Goal: Transaction & Acquisition: Download file/media

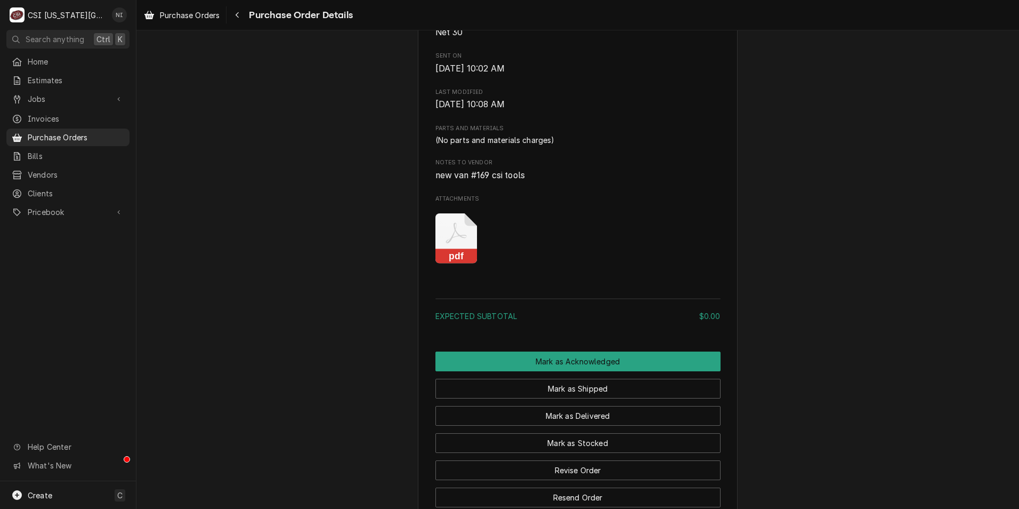
scroll to position [586, 0]
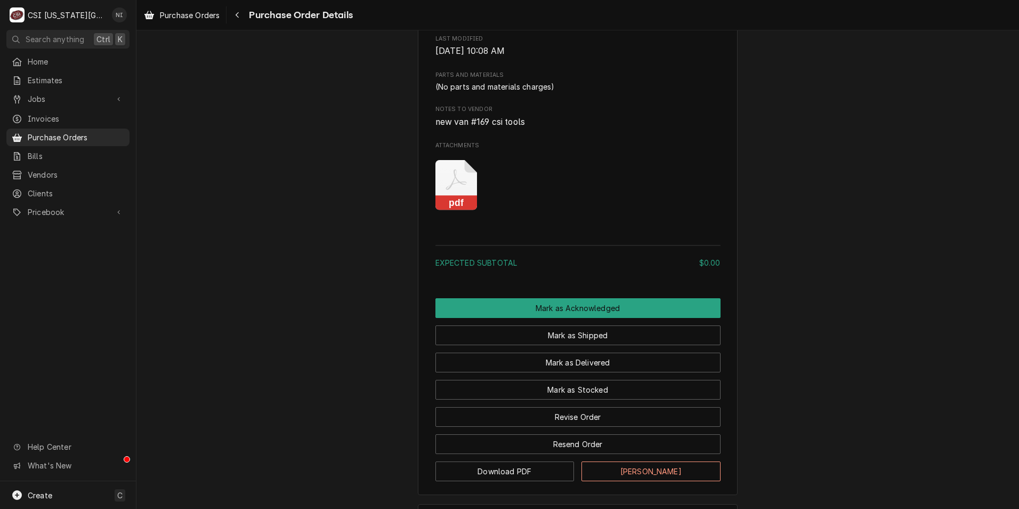
click at [447, 211] on icon "Attachments" at bounding box center [457, 185] width 42 height 51
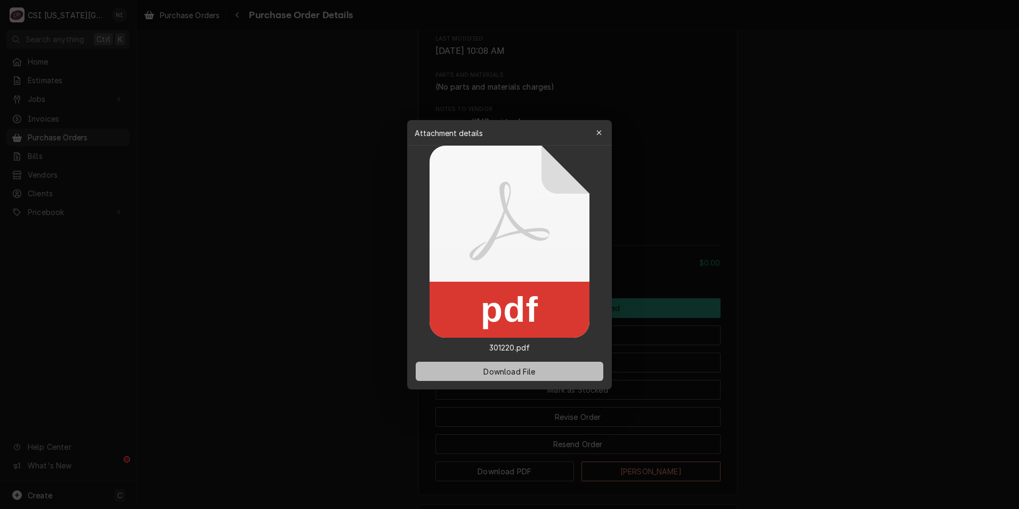
click at [516, 369] on span "Download File" at bounding box center [509, 370] width 56 height 11
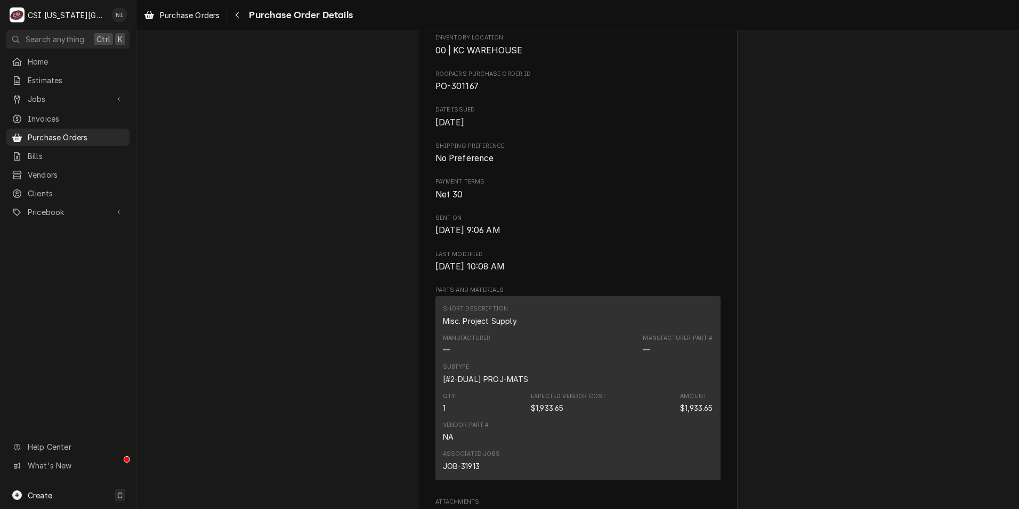
scroll to position [480, 0]
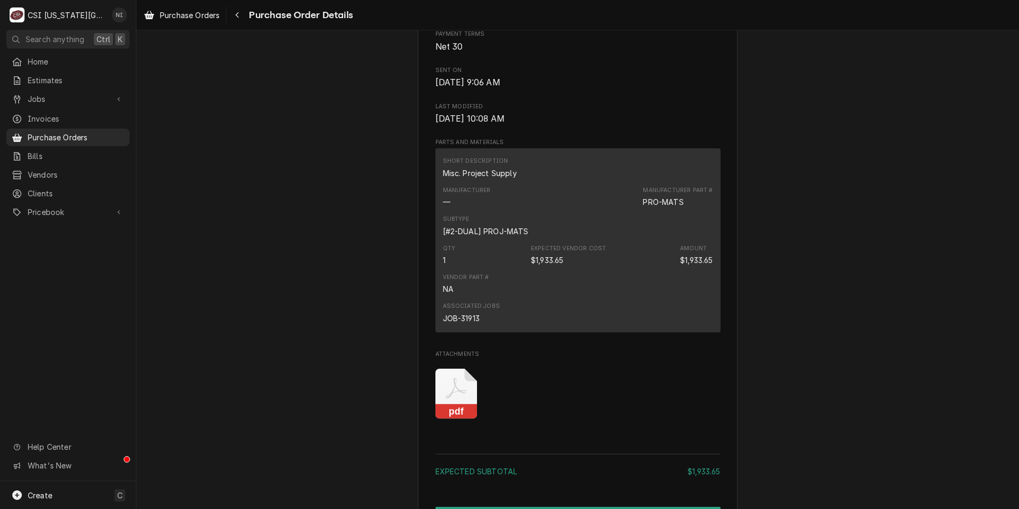
click at [450, 419] on rect "Attachments" at bounding box center [457, 411] width 42 height 15
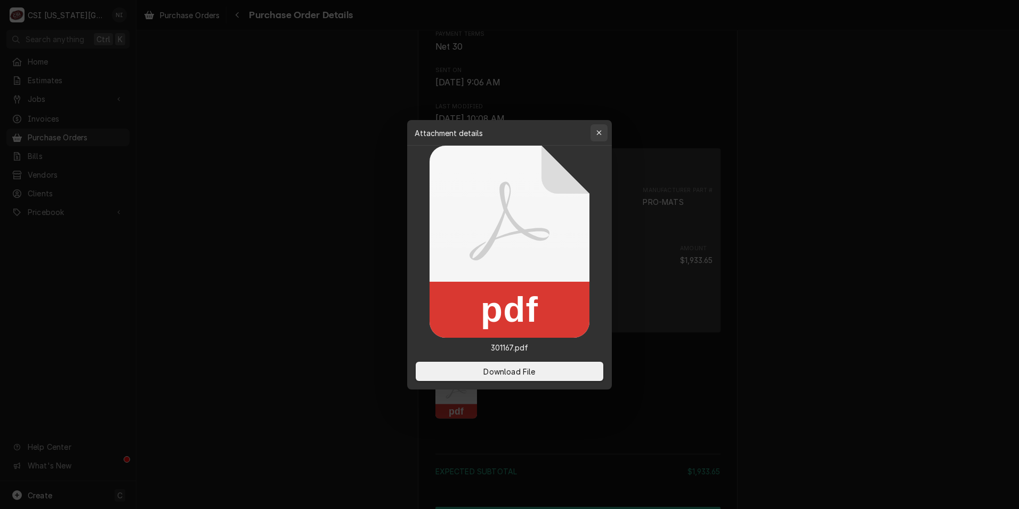
click at [604, 134] on div "button" at bounding box center [599, 132] width 11 height 11
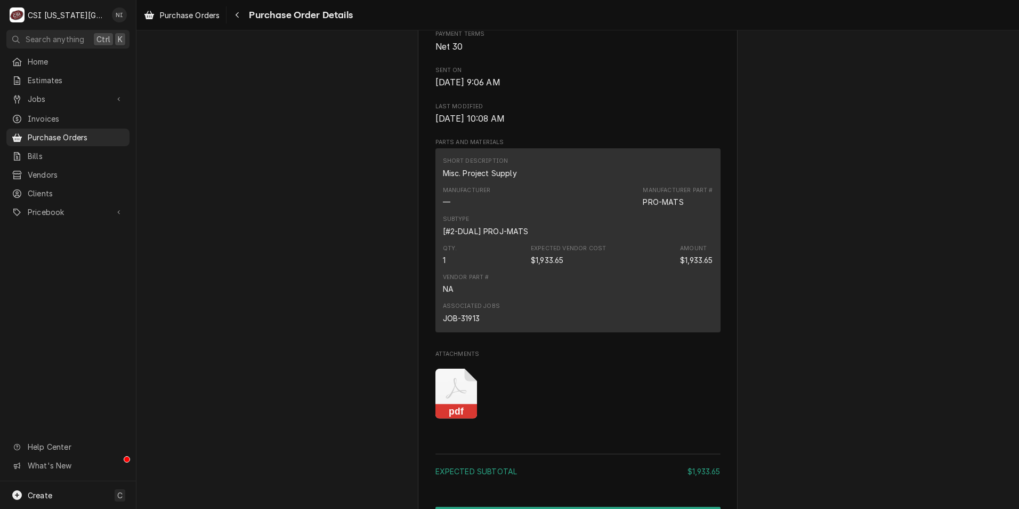
click at [449, 419] on icon "Attachments" at bounding box center [457, 393] width 42 height 51
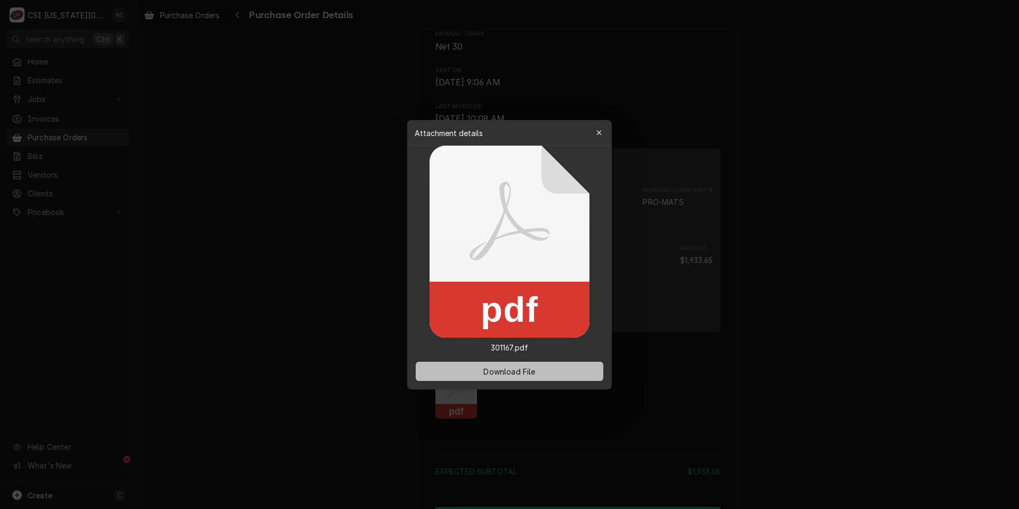
click at [510, 368] on span "Download File" at bounding box center [509, 370] width 56 height 11
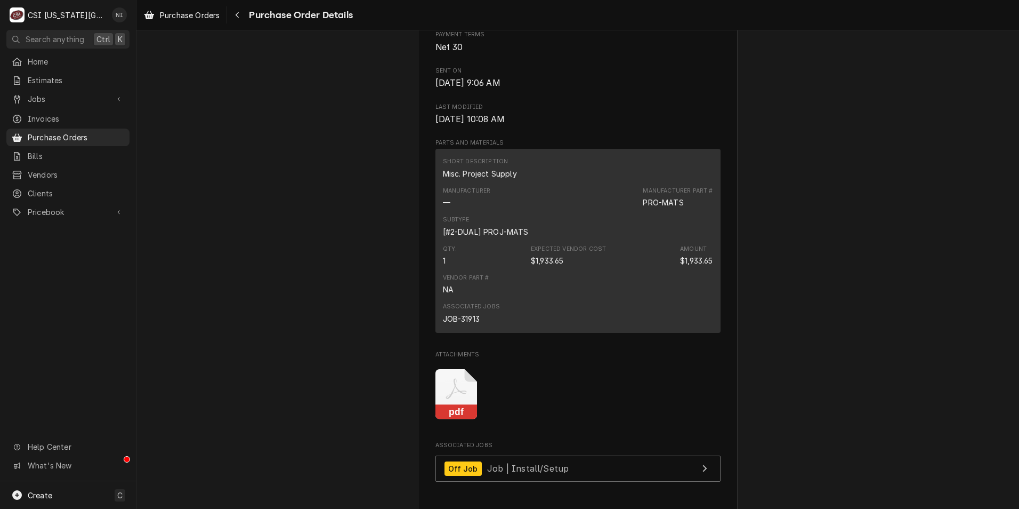
scroll to position [107, 0]
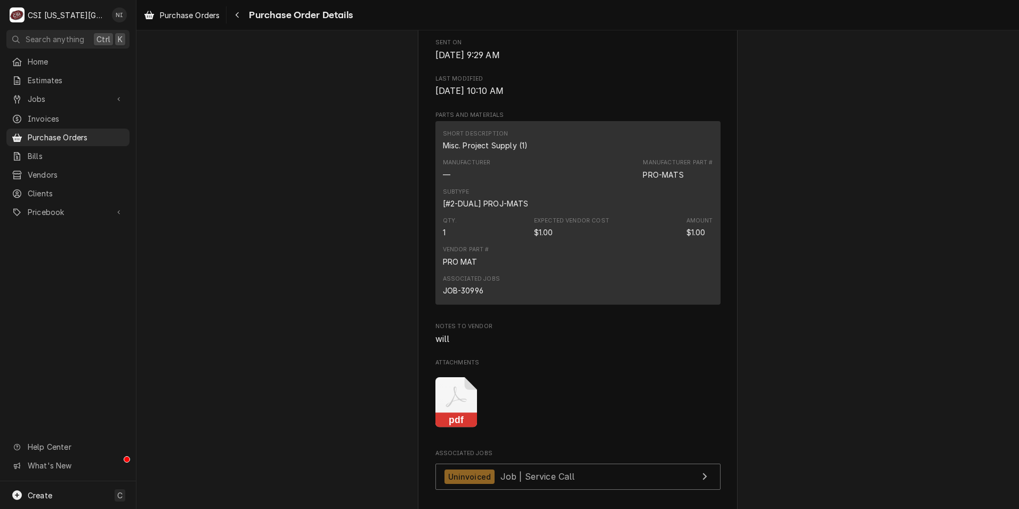
scroll to position [693, 0]
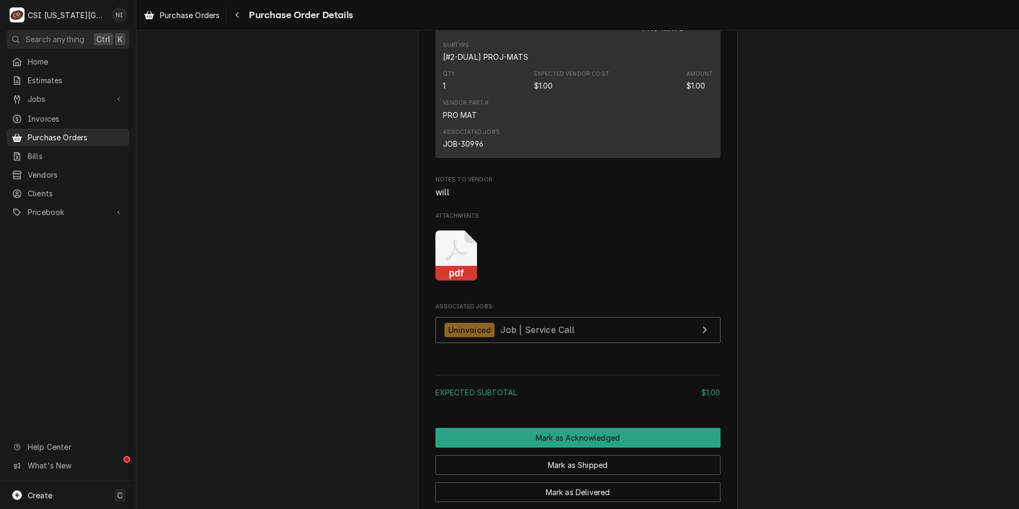
click at [453, 281] on icon "Attachments" at bounding box center [457, 255] width 42 height 51
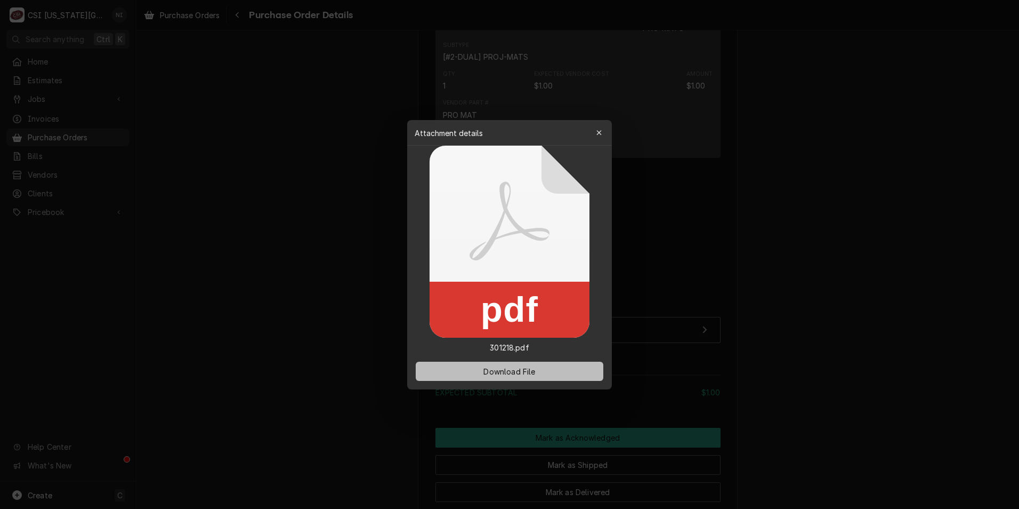
click at [499, 375] on button "Download File" at bounding box center [510, 370] width 188 height 19
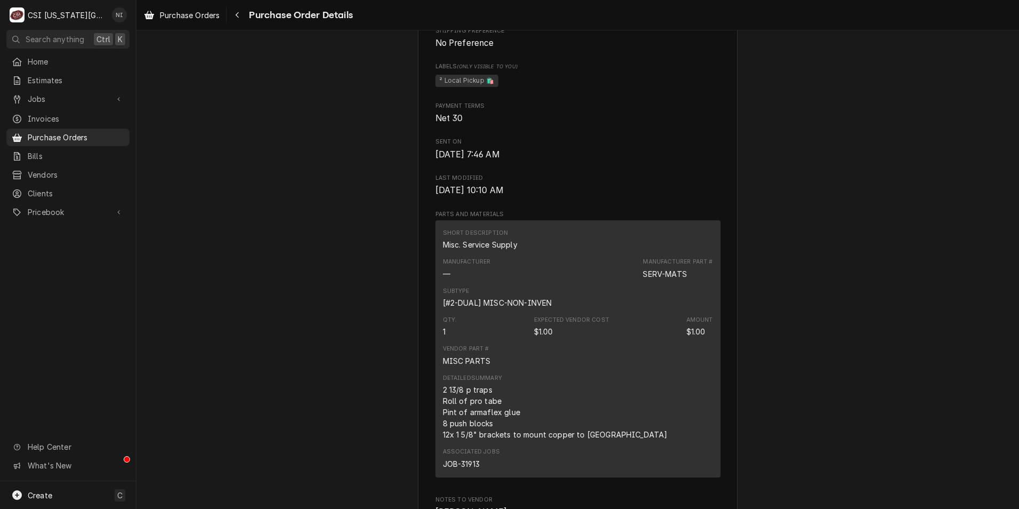
scroll to position [693, 0]
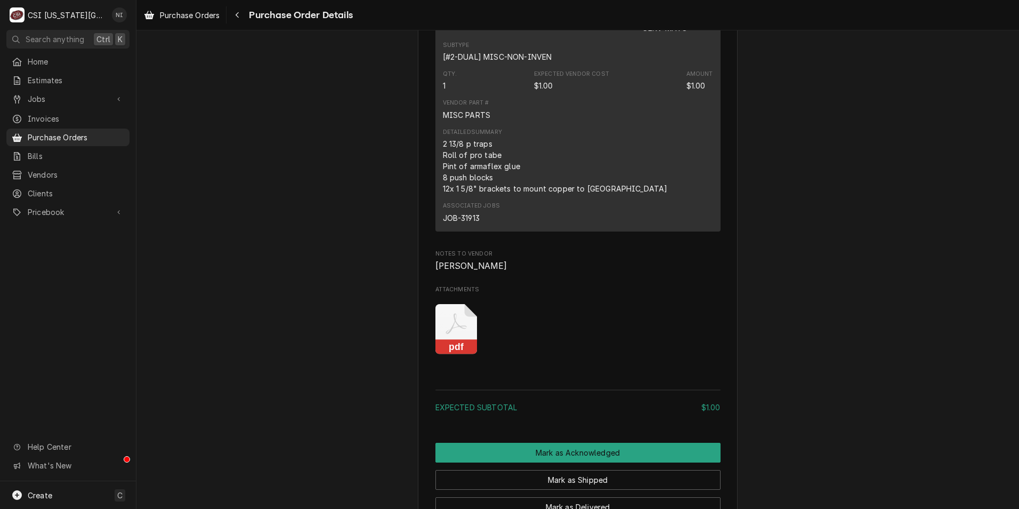
click at [456, 355] on icon "Attachments" at bounding box center [457, 329] width 42 height 51
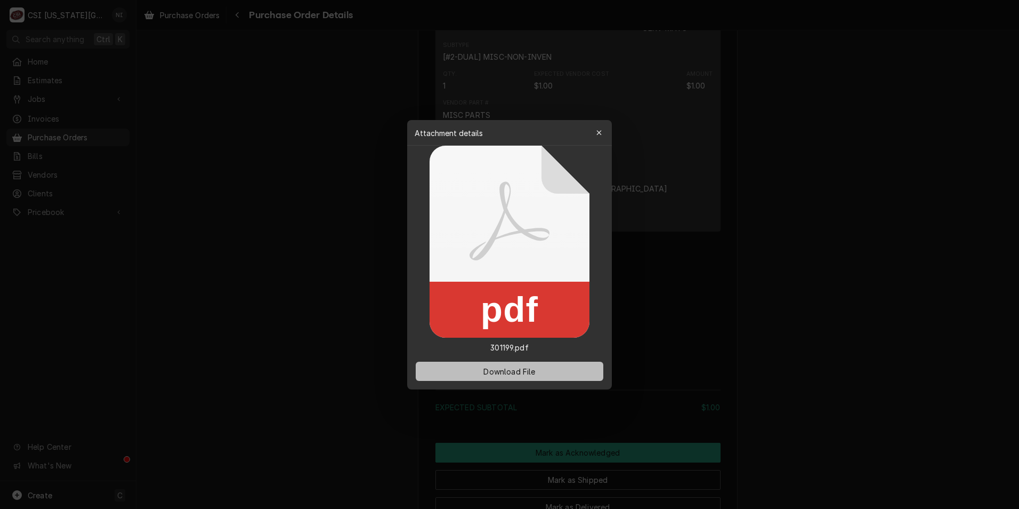
click at [496, 371] on span "Download File" at bounding box center [509, 370] width 56 height 11
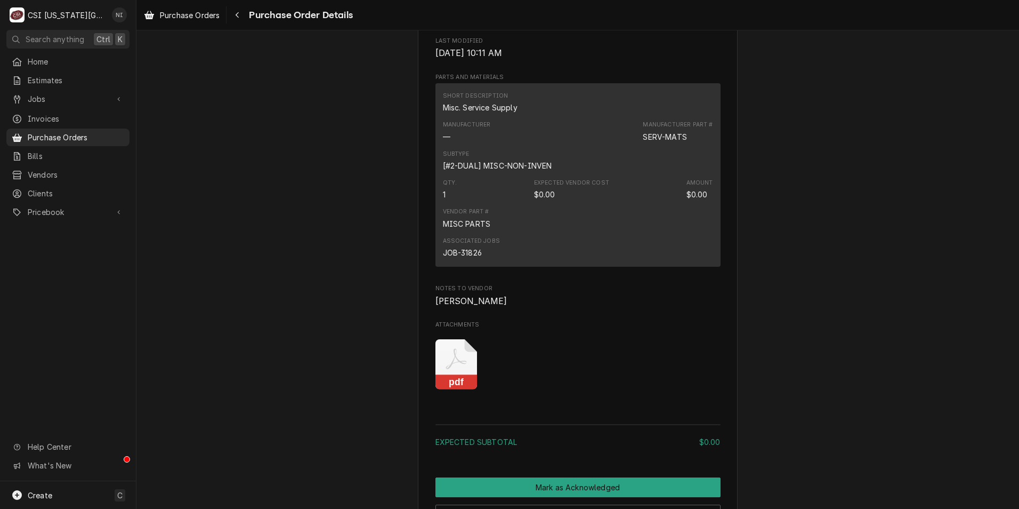
scroll to position [586, 0]
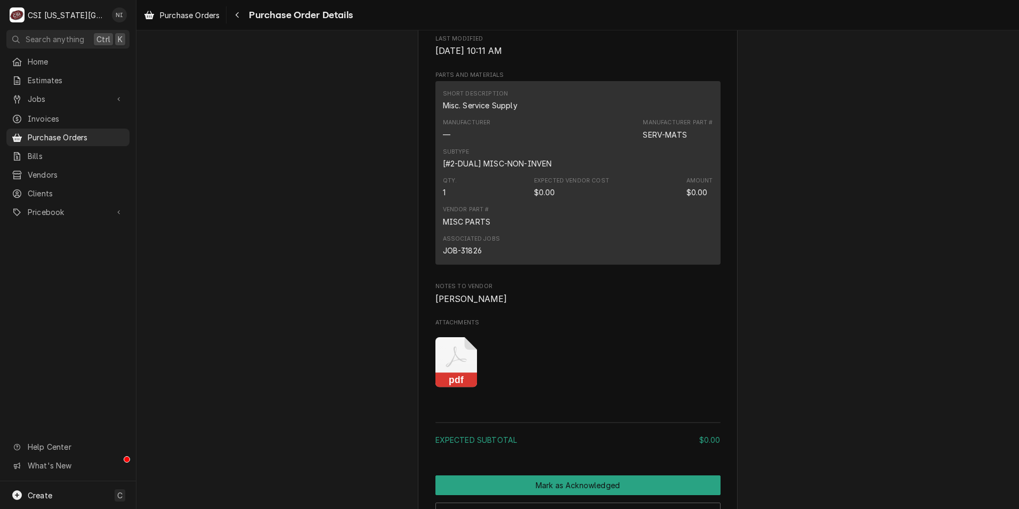
click at [462, 388] on rect "Attachments" at bounding box center [457, 380] width 42 height 15
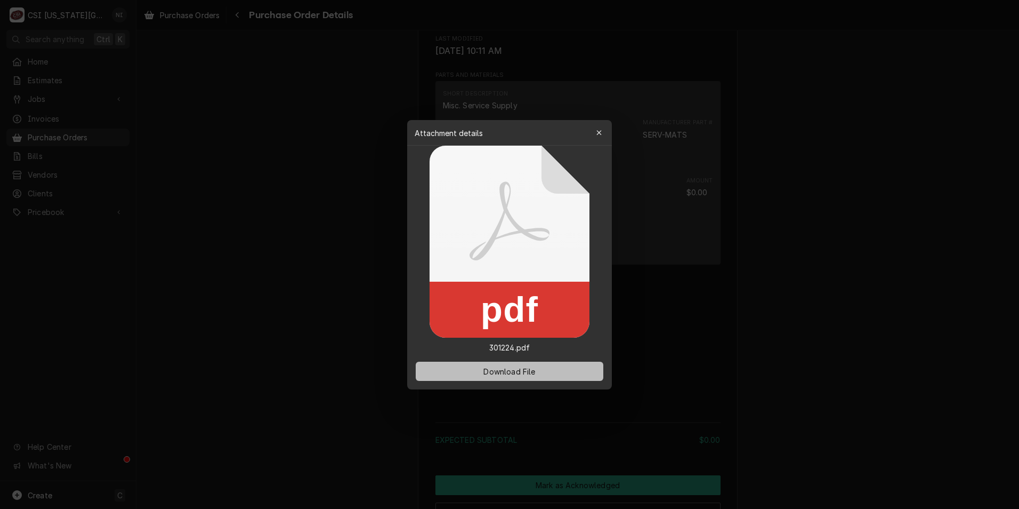
click at [515, 375] on span "Download File" at bounding box center [509, 370] width 56 height 11
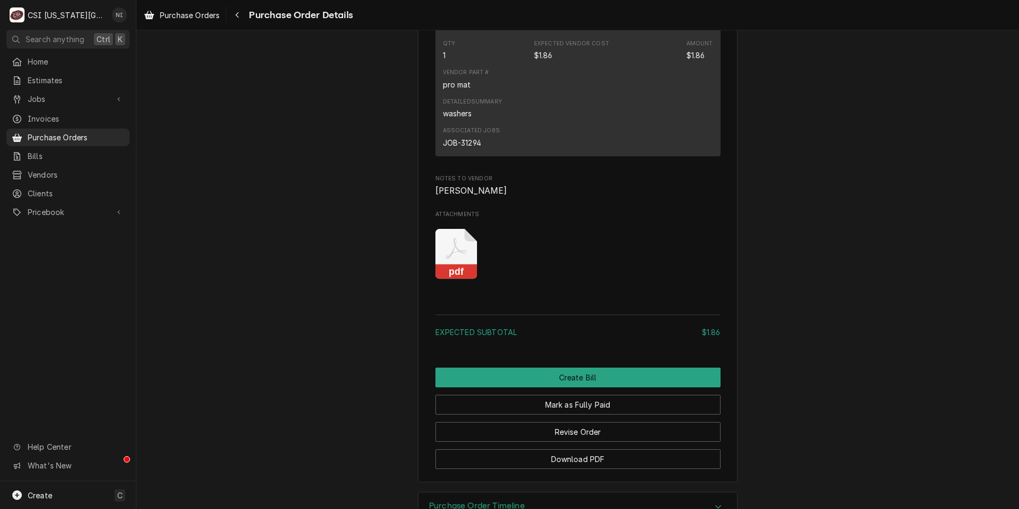
scroll to position [800, 0]
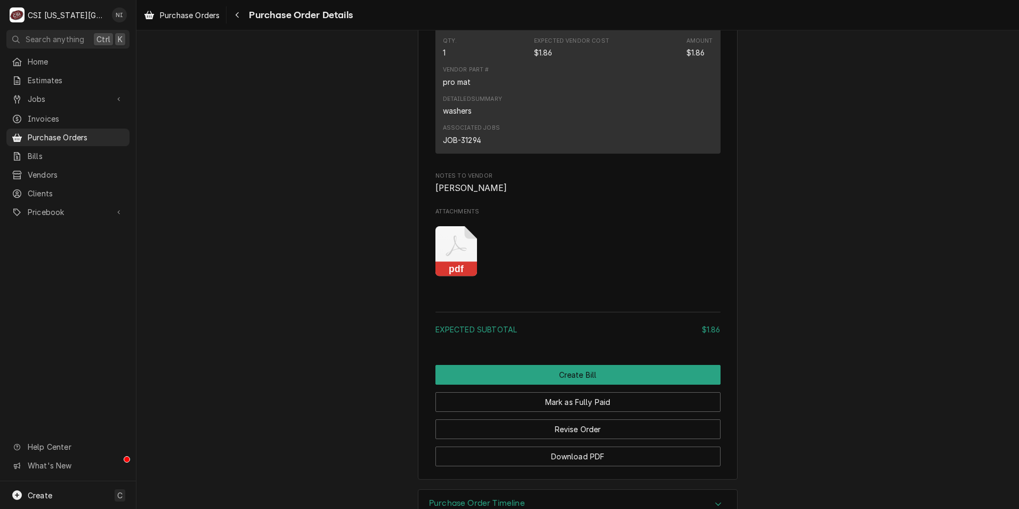
click at [455, 277] on icon "Attachments" at bounding box center [457, 251] width 42 height 51
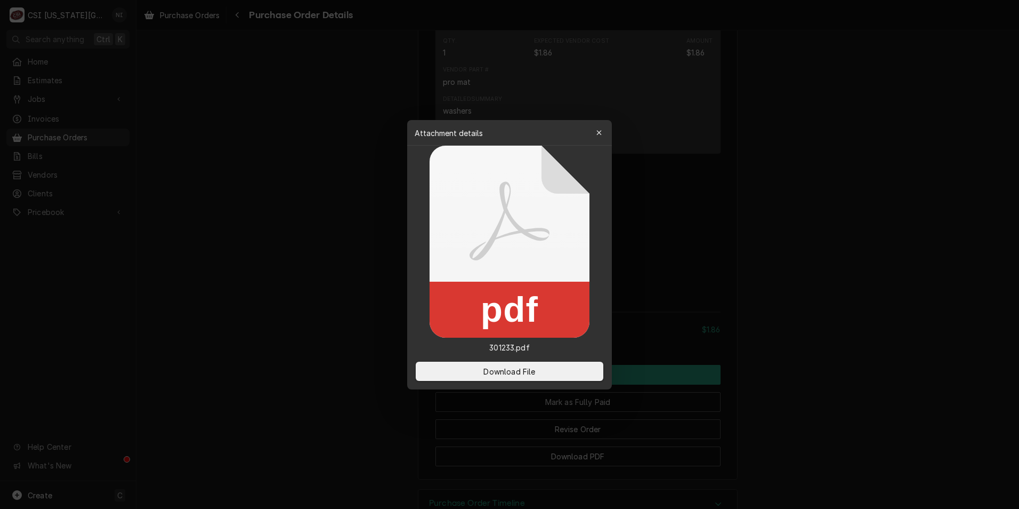
drag, startPoint x: 533, startPoint y: 370, endPoint x: 261, endPoint y: 327, distance: 275.2
click at [532, 371] on span "Download File" at bounding box center [509, 370] width 56 height 11
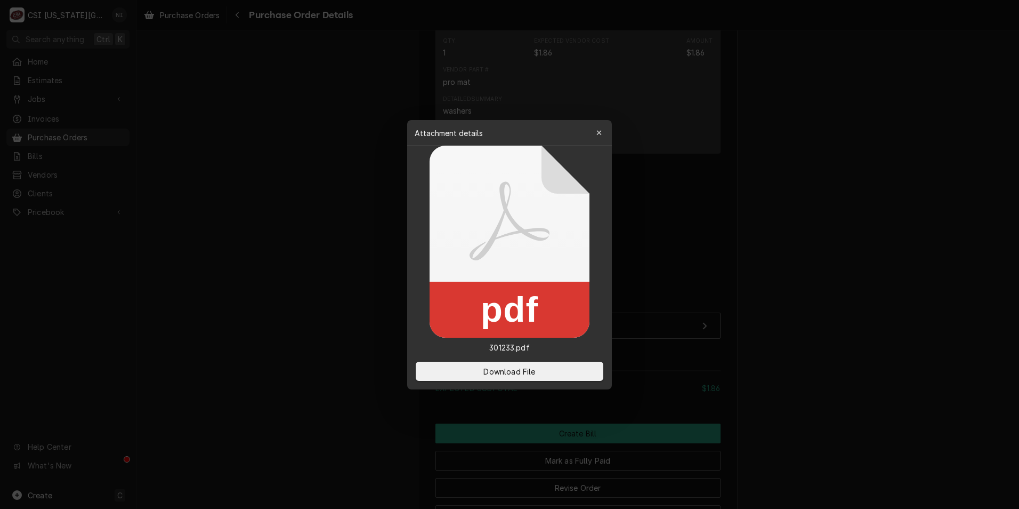
drag, startPoint x: 555, startPoint y: 368, endPoint x: 669, endPoint y: 333, distance: 119.6
click at [555, 368] on button "Download File" at bounding box center [510, 370] width 188 height 19
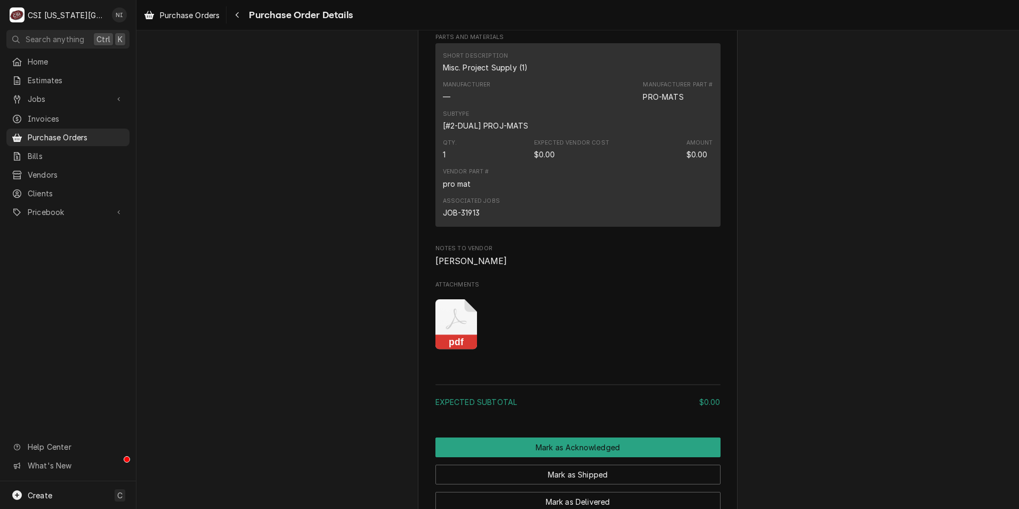
scroll to position [640, 0]
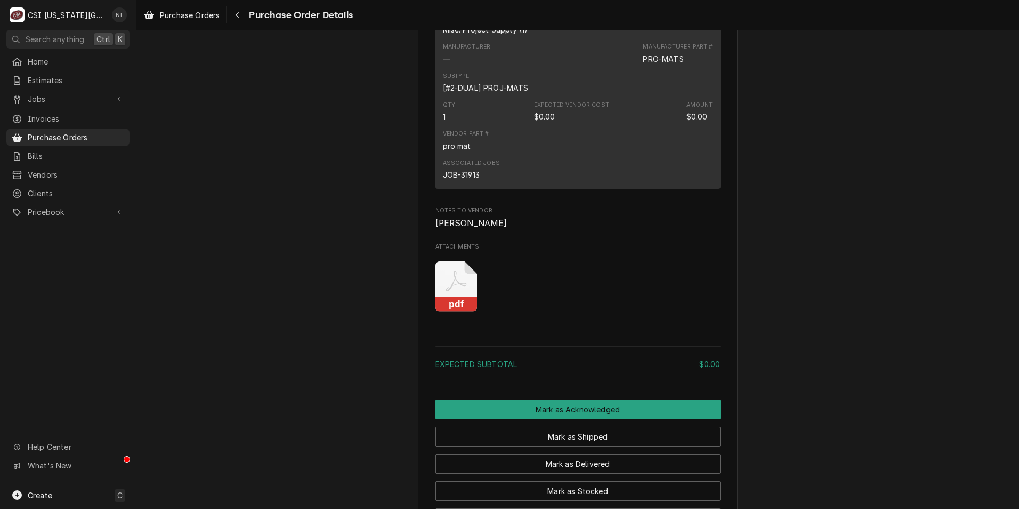
click at [451, 312] on icon "Attachments" at bounding box center [457, 286] width 42 height 51
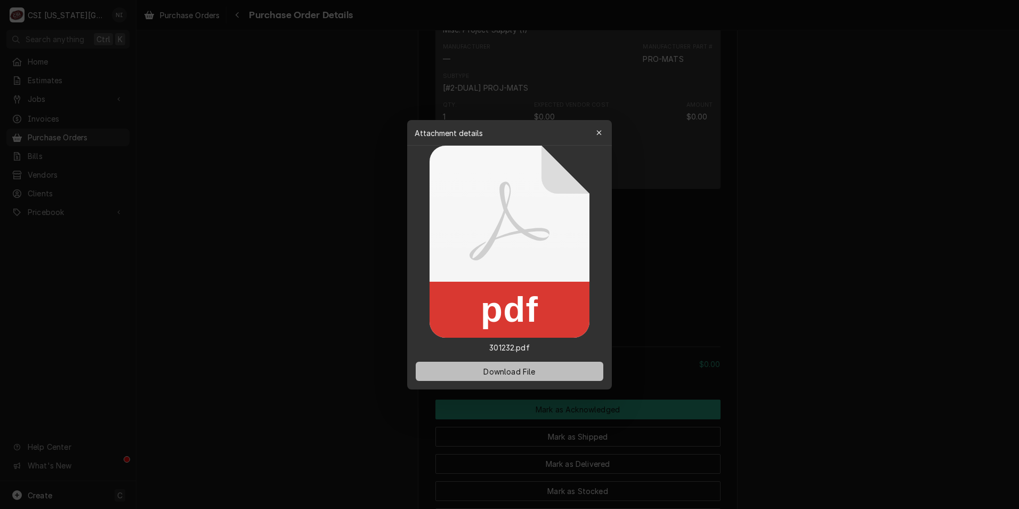
click at [480, 369] on button "Download File" at bounding box center [510, 370] width 188 height 19
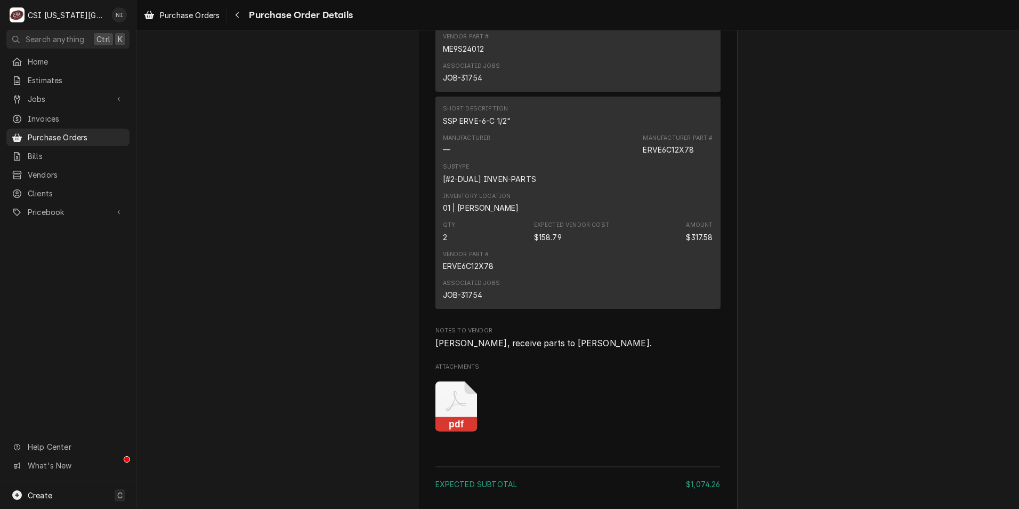
scroll to position [1546, 0]
click at [451, 431] on icon "Attachments" at bounding box center [457, 406] width 42 height 51
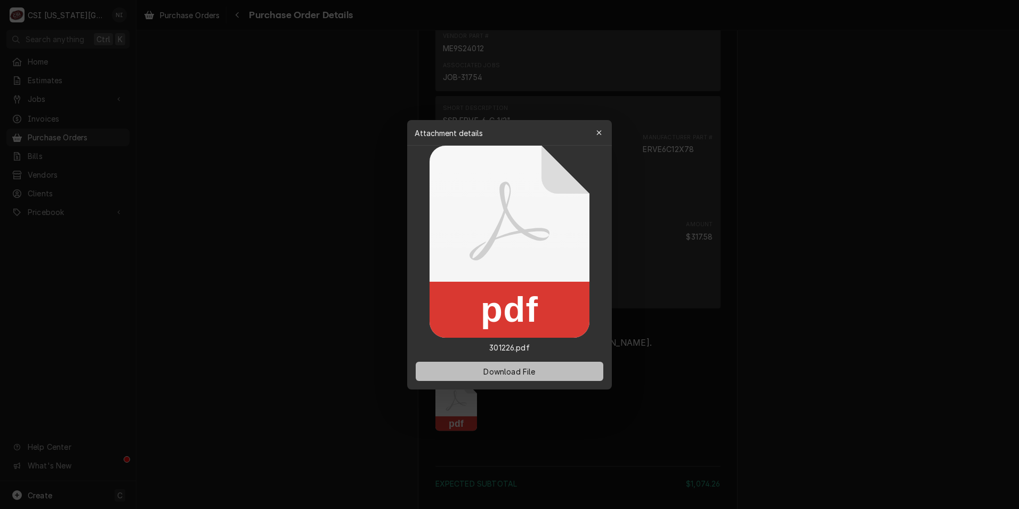
click at [468, 372] on button "Download File" at bounding box center [510, 370] width 188 height 19
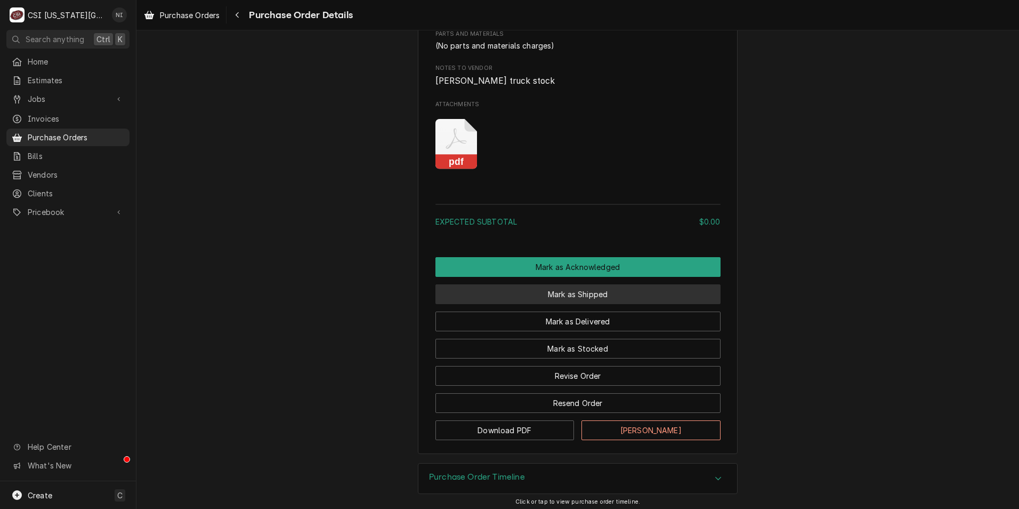
scroll to position [666, 0]
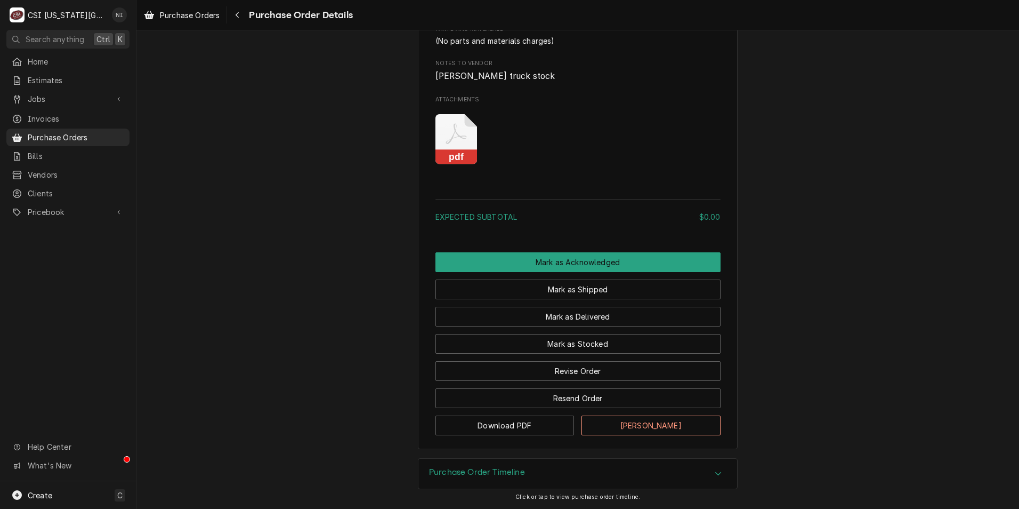
click at [455, 144] on icon "Attachments" at bounding box center [457, 139] width 42 height 51
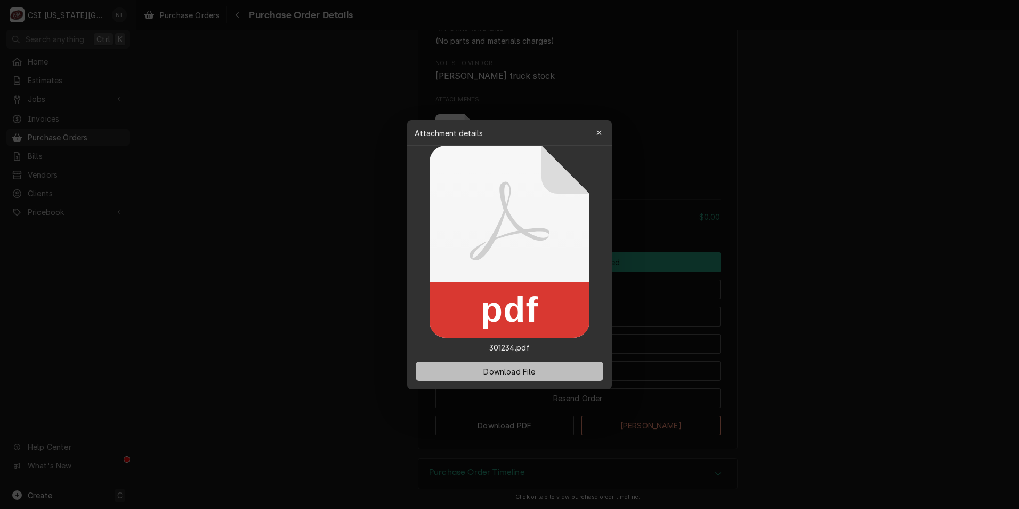
click at [520, 372] on span "Download File" at bounding box center [509, 370] width 56 height 11
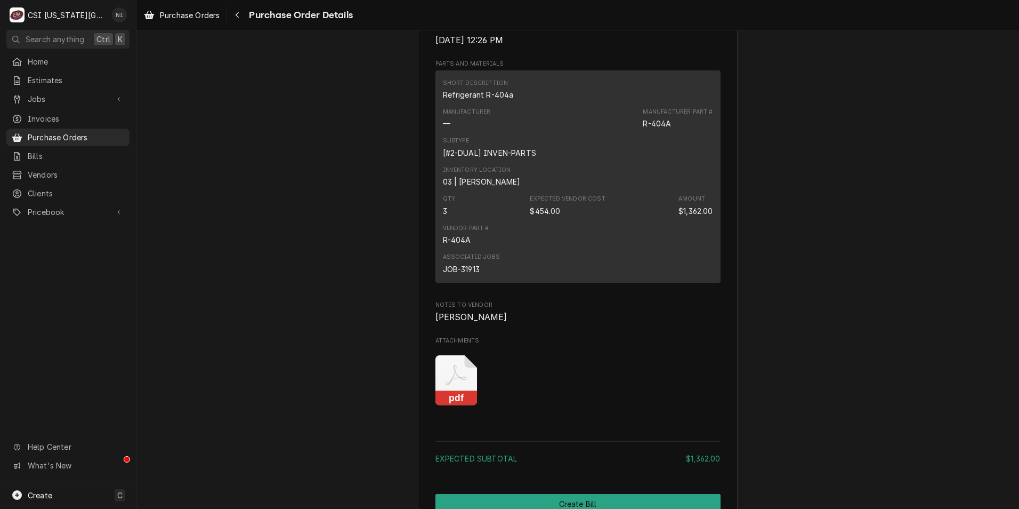
scroll to position [886, 0]
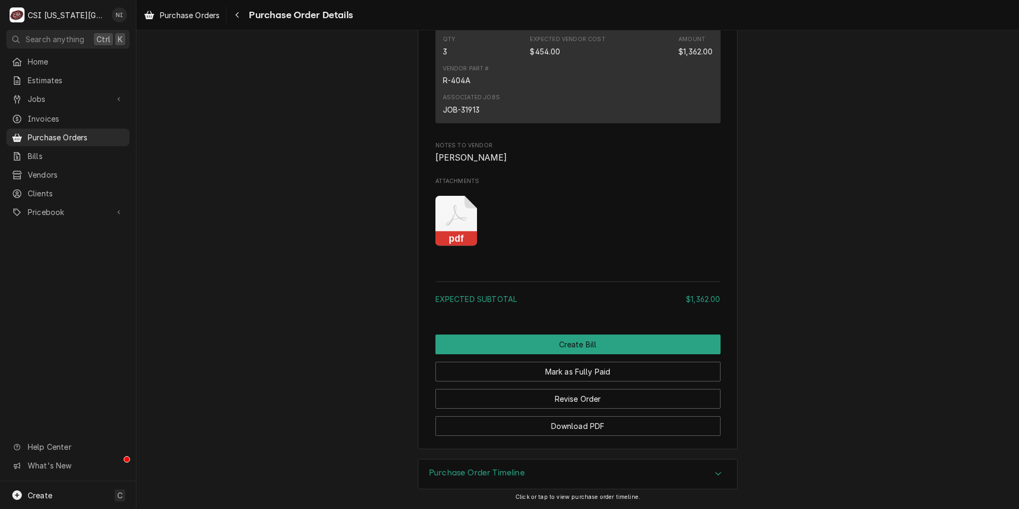
click at [437, 211] on icon "Attachments" at bounding box center [457, 221] width 42 height 51
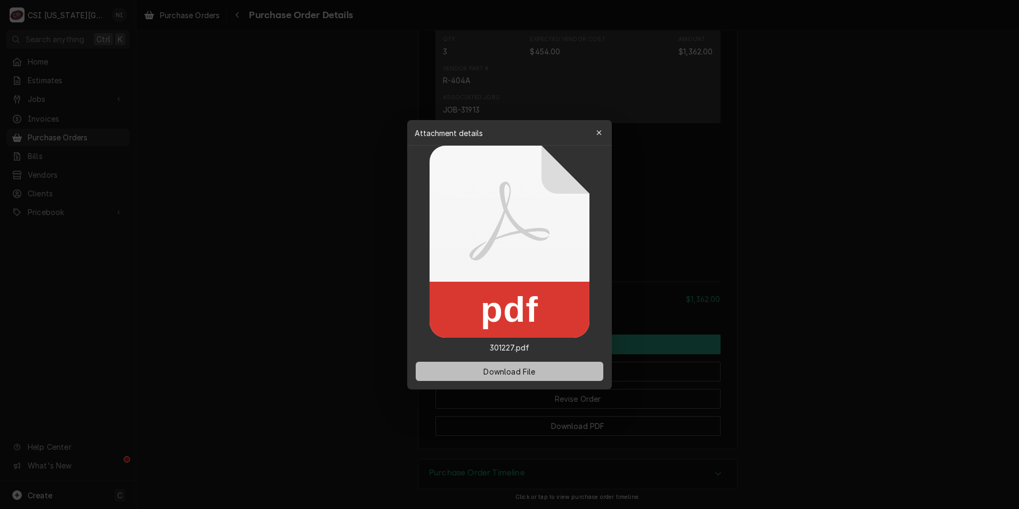
drag, startPoint x: 496, startPoint y: 369, endPoint x: 500, endPoint y: 363, distance: 7.4
click at [496, 368] on span "Download File" at bounding box center [509, 370] width 56 height 11
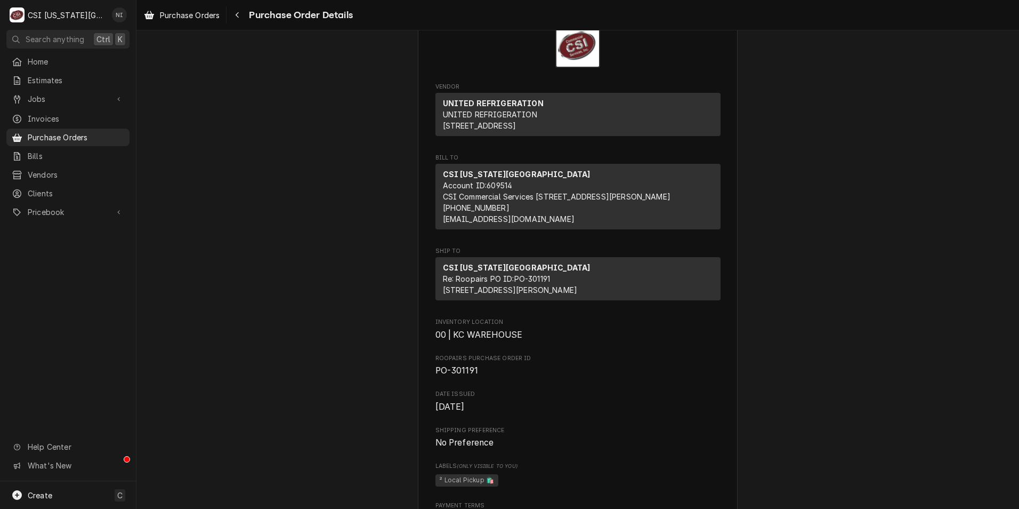
scroll to position [533, 0]
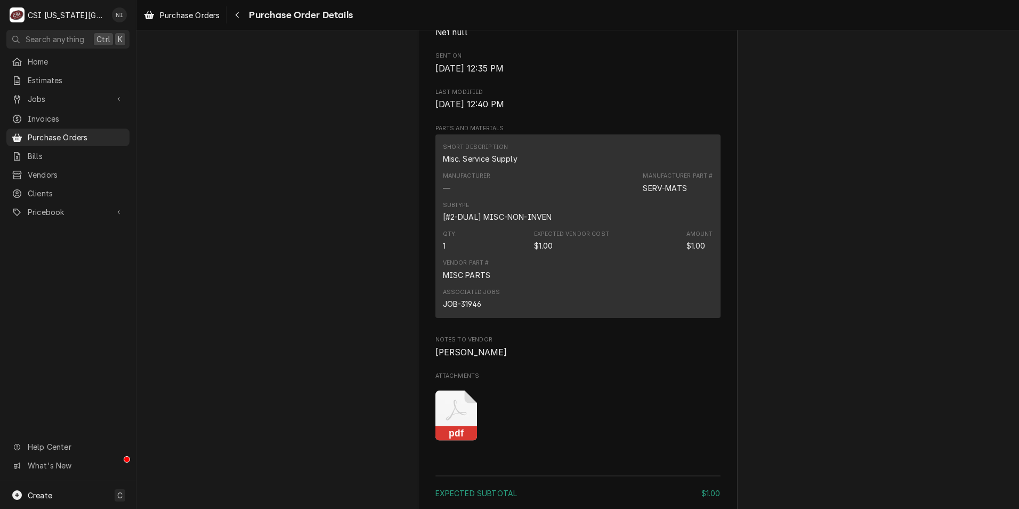
click at [453, 441] on icon "pdf" at bounding box center [457, 415] width 42 height 51
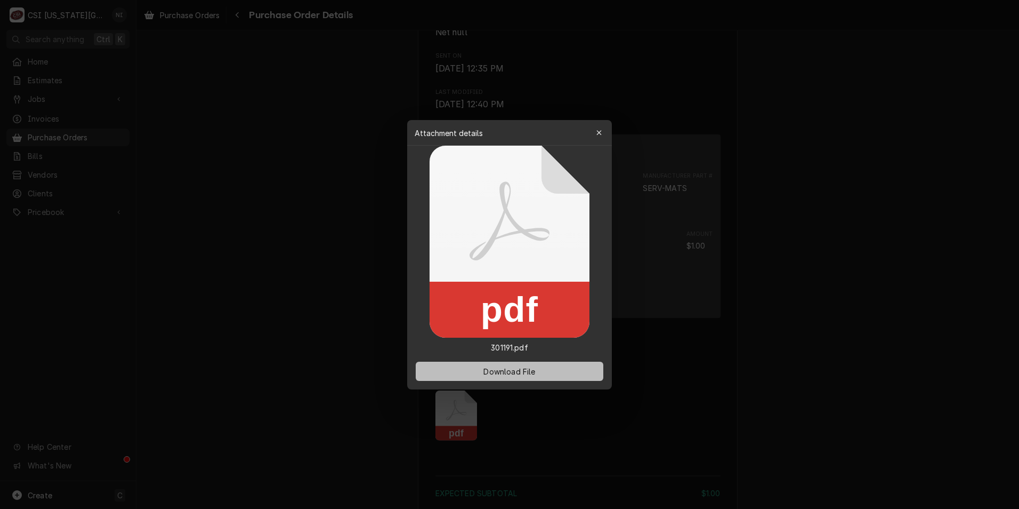
click at [492, 364] on button "Download File" at bounding box center [510, 370] width 188 height 19
click at [548, 377] on button "Download File" at bounding box center [510, 370] width 188 height 19
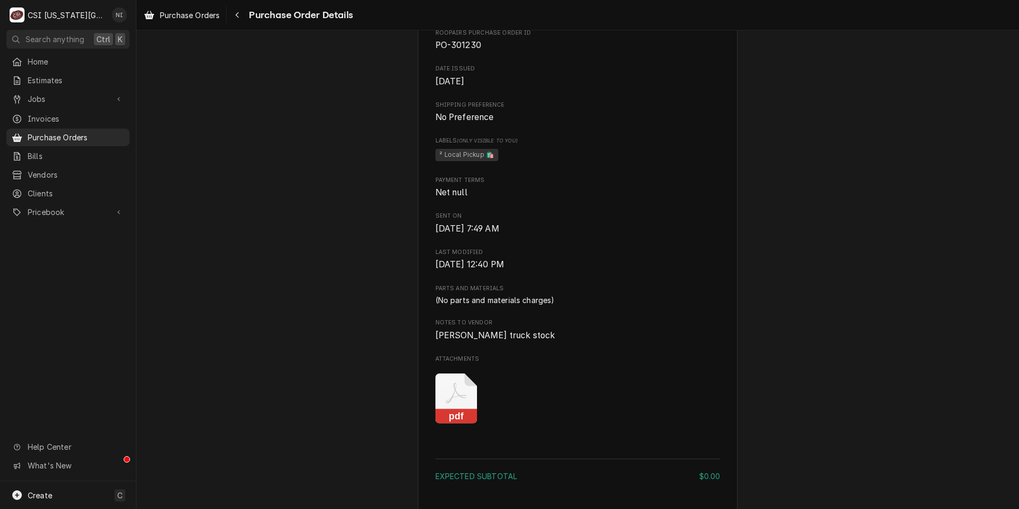
scroll to position [666, 0]
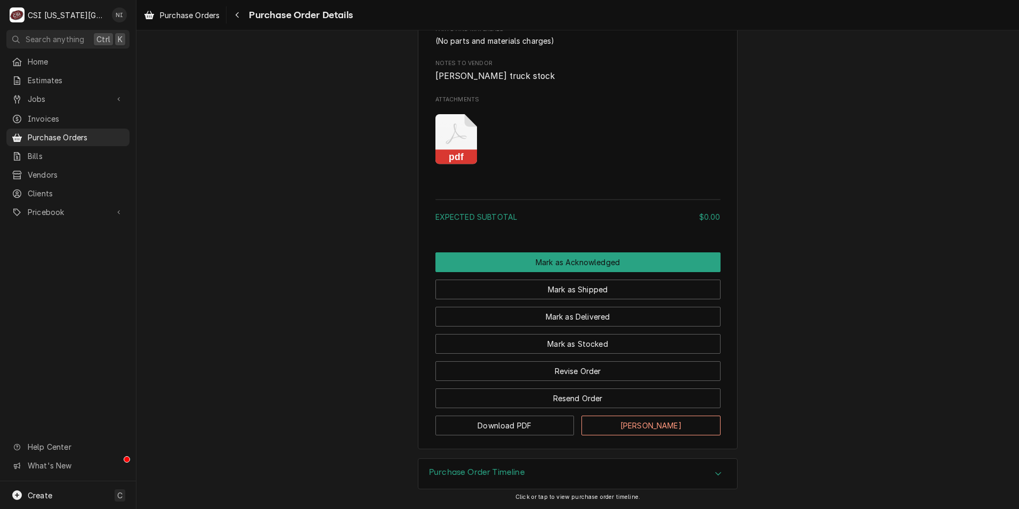
click at [457, 130] on icon "Attachments" at bounding box center [457, 139] width 42 height 51
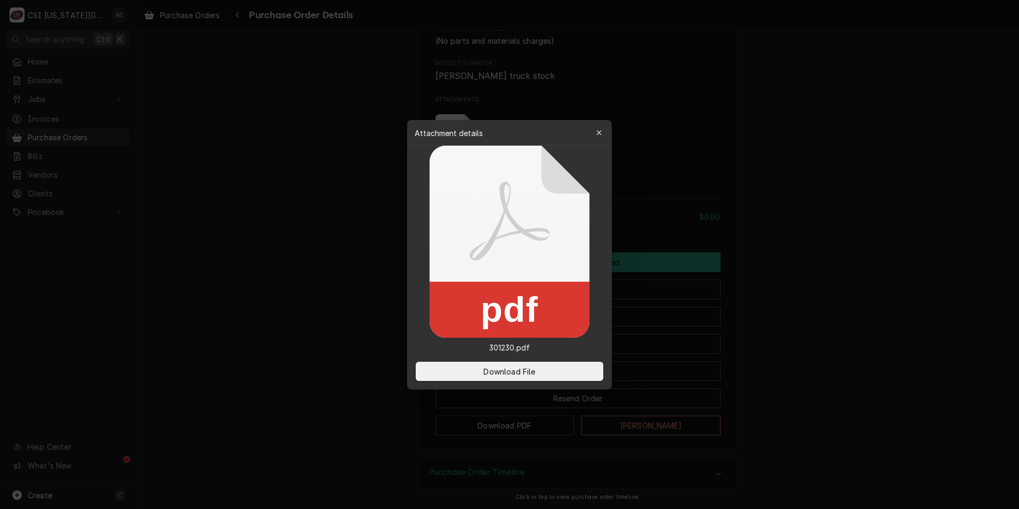
drag, startPoint x: 505, startPoint y: 366, endPoint x: 485, endPoint y: 359, distance: 21.4
click at [505, 367] on span "Download File" at bounding box center [509, 370] width 56 height 11
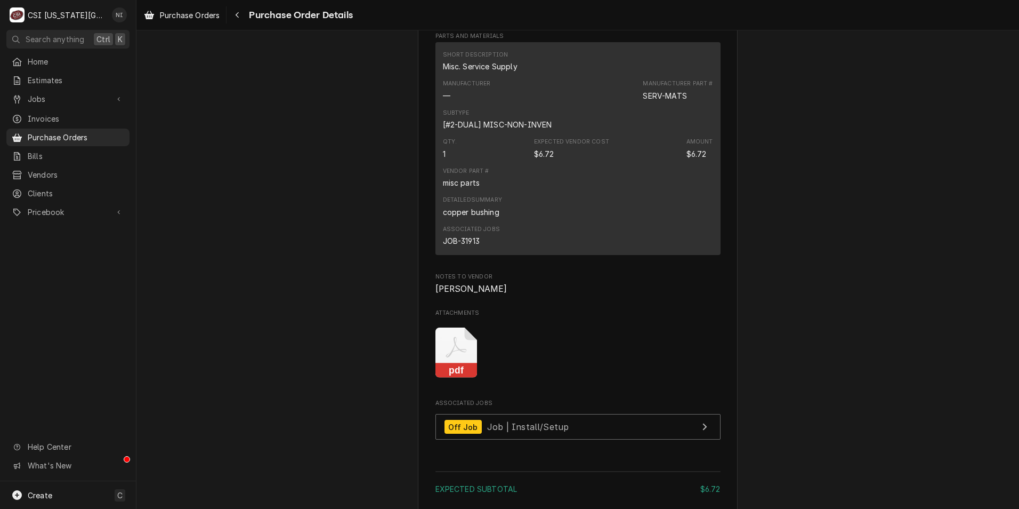
scroll to position [973, 0]
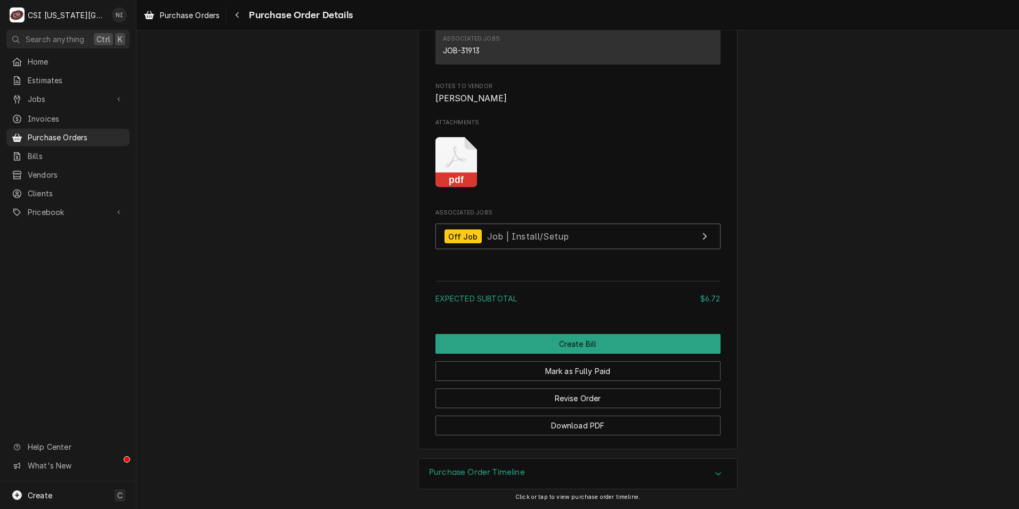
click at [447, 170] on icon "Attachments" at bounding box center [457, 162] width 42 height 51
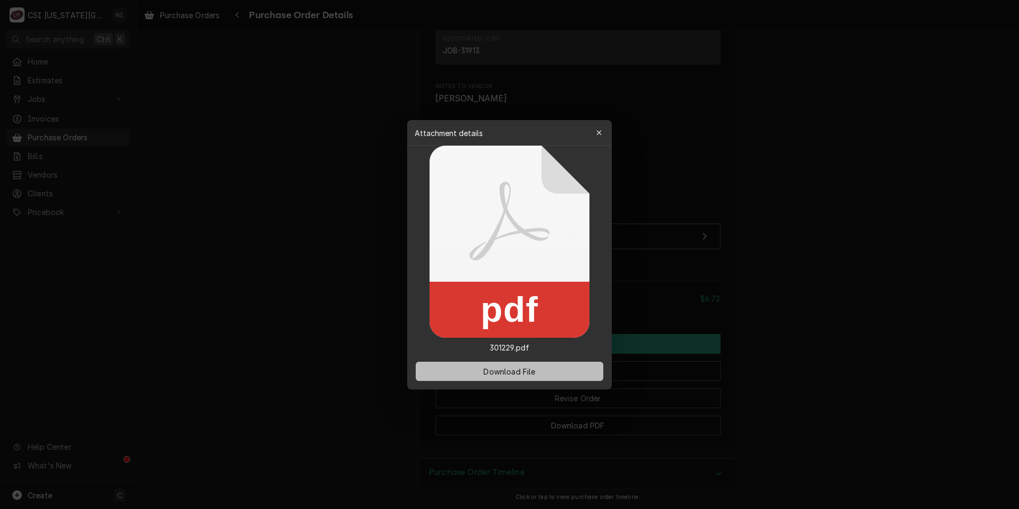
drag, startPoint x: 497, startPoint y: 368, endPoint x: 485, endPoint y: 368, distance: 12.3
click at [496, 368] on span "Download File" at bounding box center [509, 370] width 56 height 11
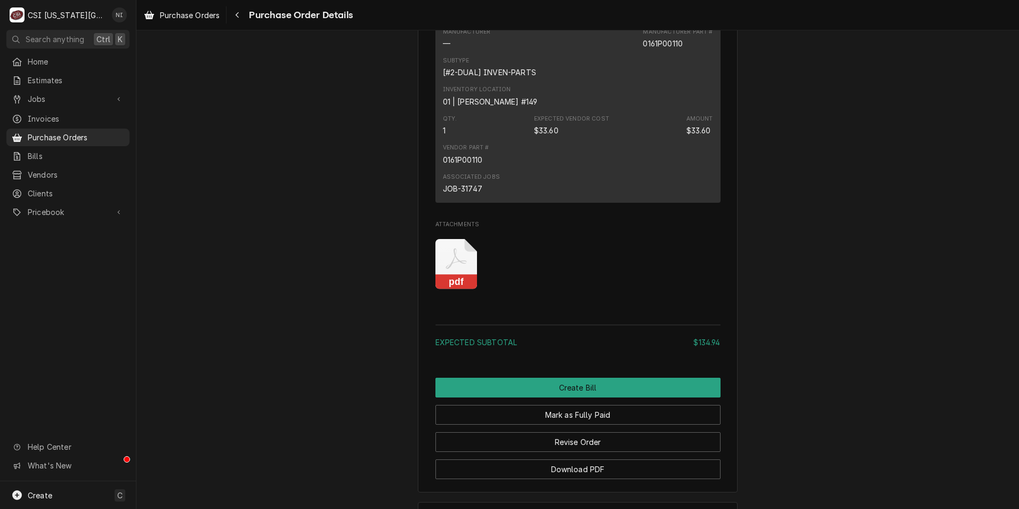
scroll to position [1490, 0]
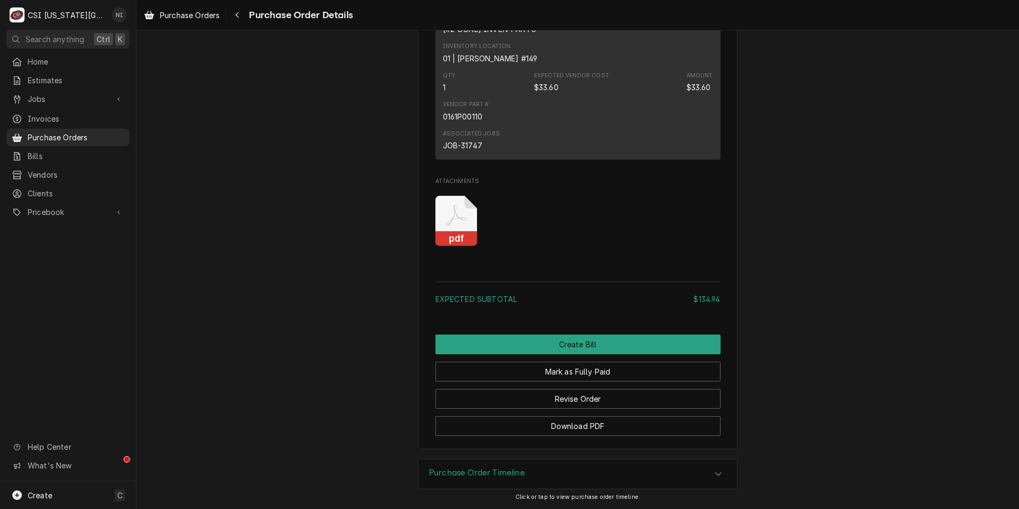
click at [462, 222] on icon "Attachments" at bounding box center [457, 221] width 42 height 51
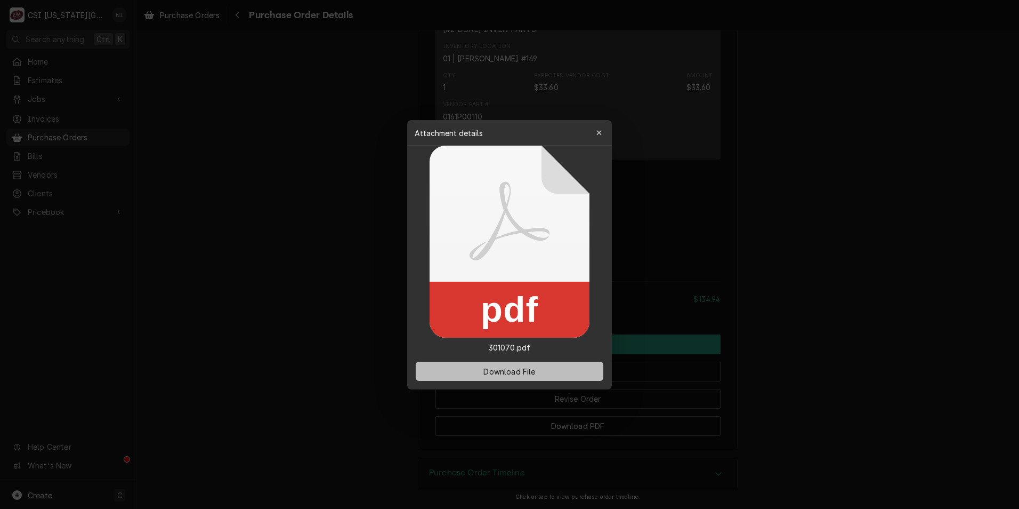
click at [515, 367] on span "Download File" at bounding box center [509, 370] width 56 height 11
